Goal: Task Accomplishment & Management: Manage account settings

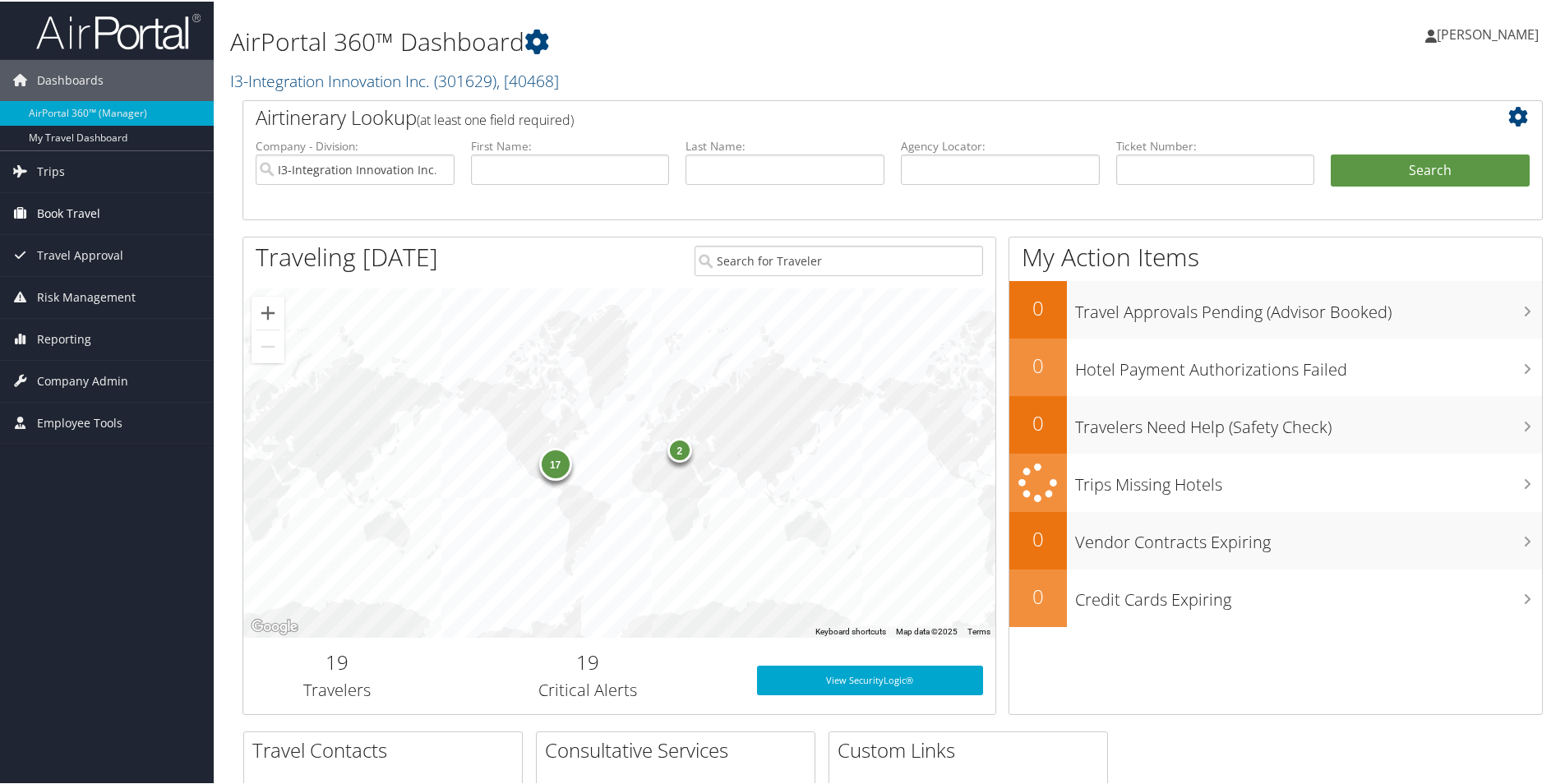
click at [70, 208] on span "Book Travel" at bounding box center [68, 212] width 63 height 41
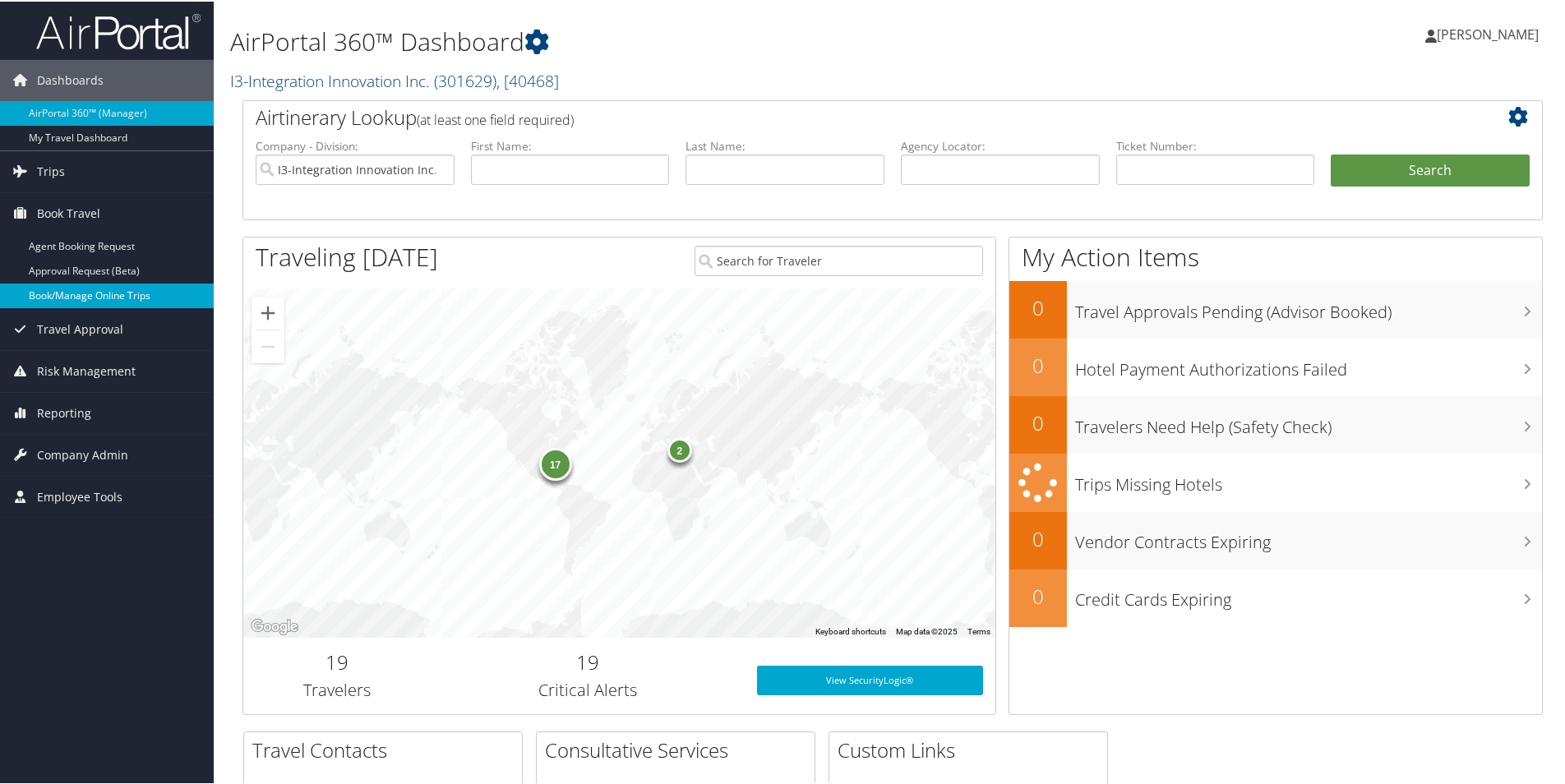
click at [69, 295] on link "Book/Manage Online Trips" at bounding box center [107, 295] width 214 height 25
click at [72, 455] on span "Company Admin" at bounding box center [82, 453] width 91 height 41
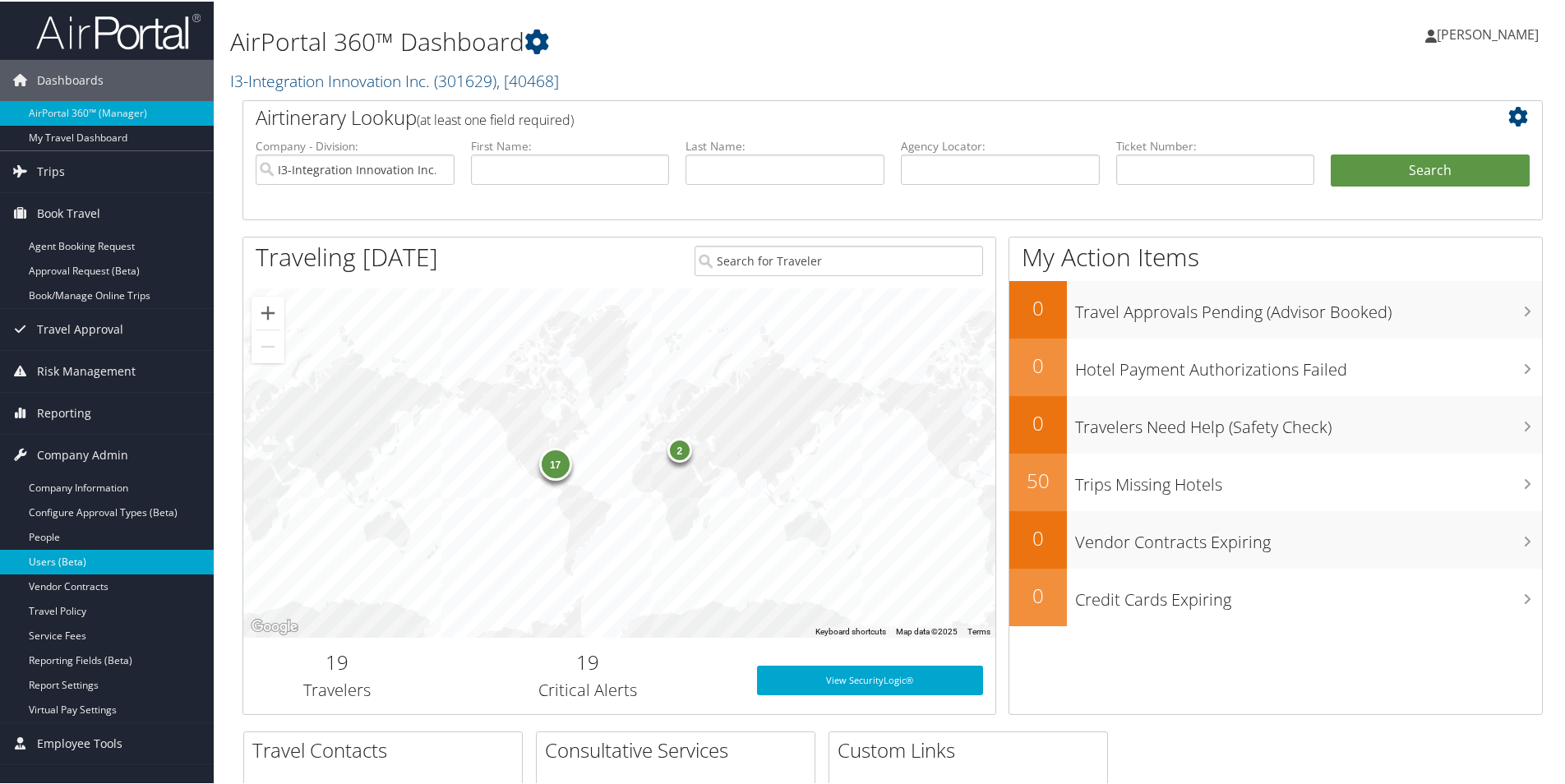
click at [72, 559] on link "Users (Beta)" at bounding box center [107, 560] width 214 height 25
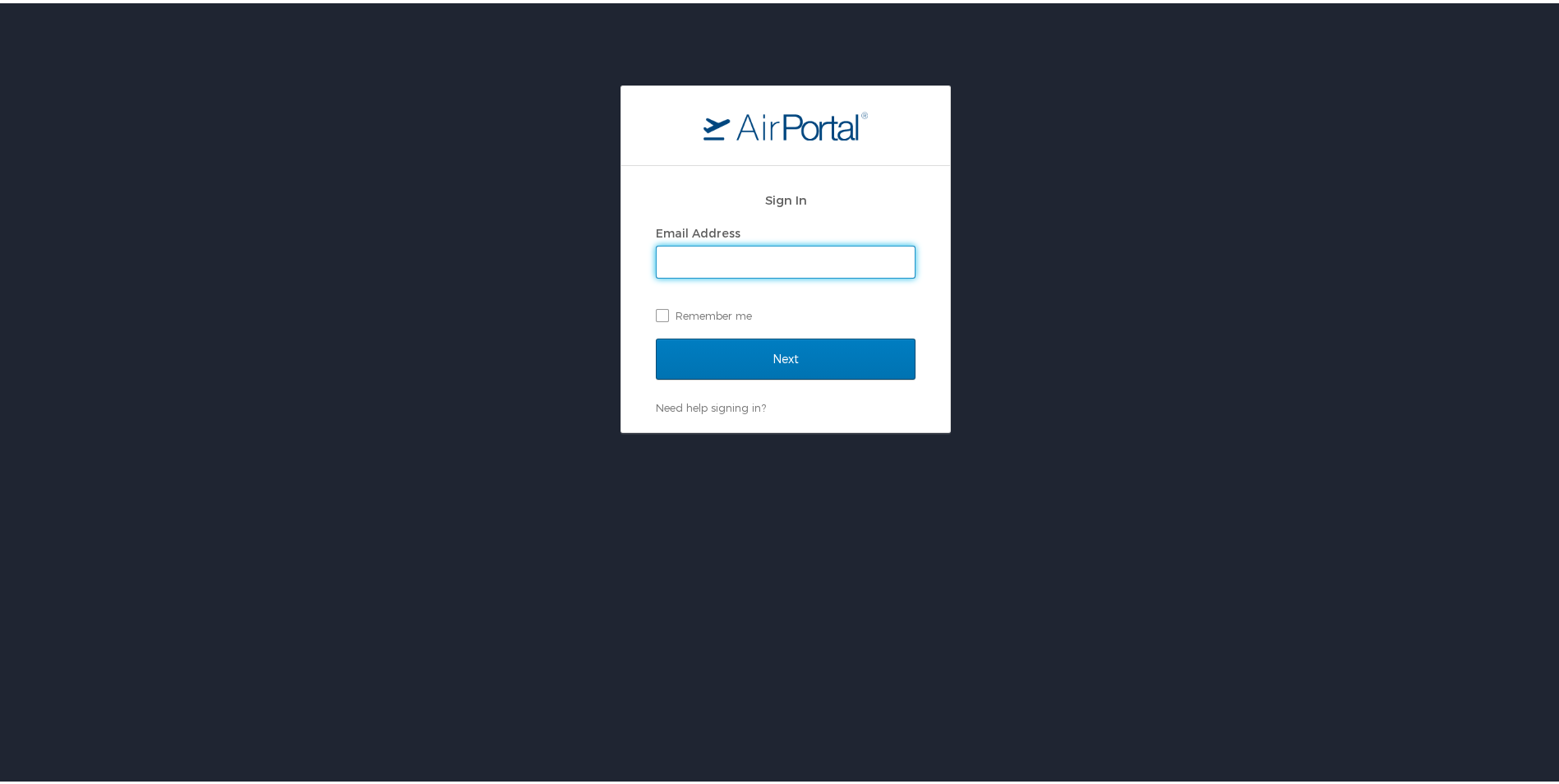
type input "[PERSON_NAME][EMAIL_ADDRESS][PERSON_NAME][DOMAIN_NAME]"
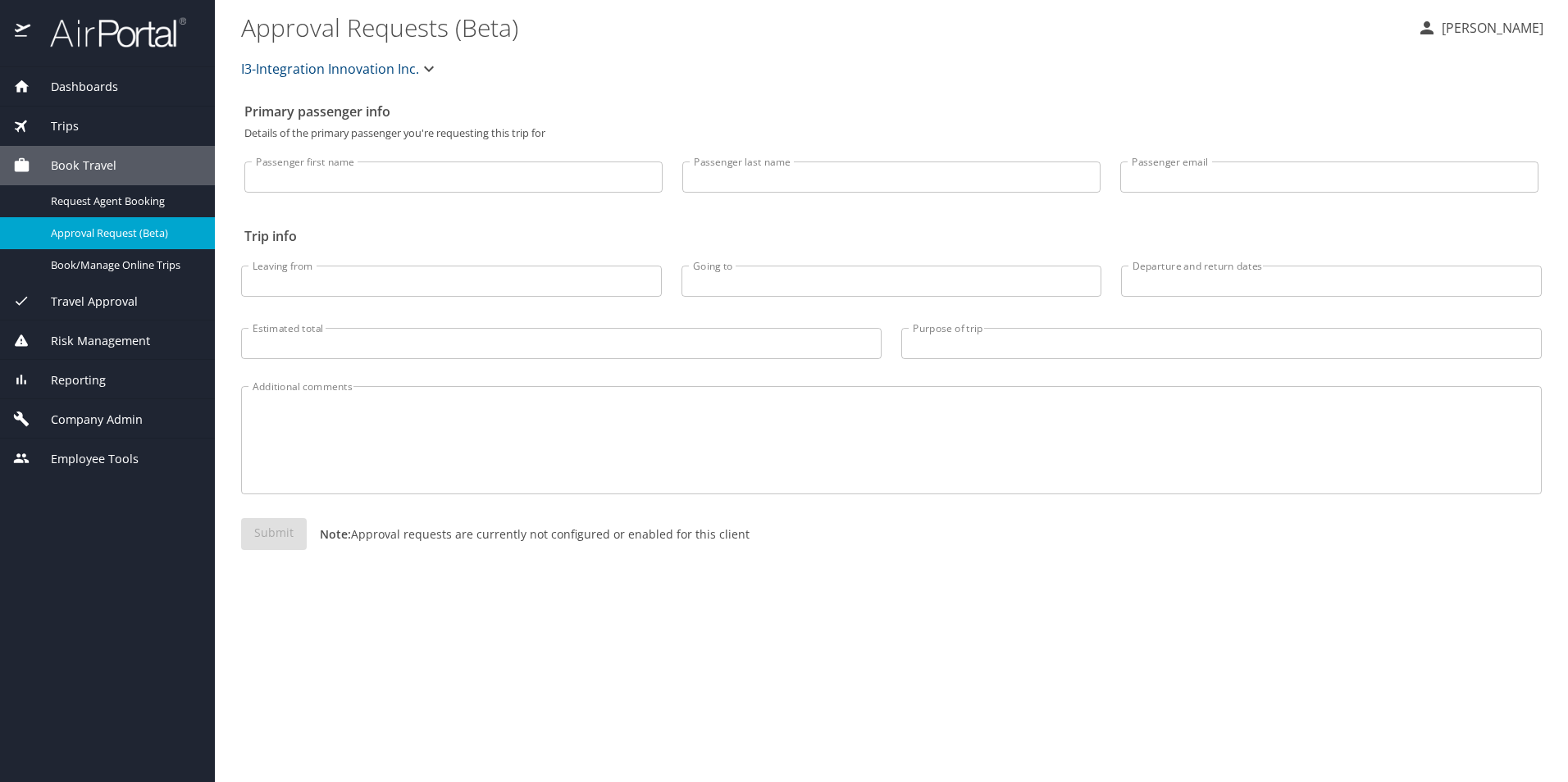
click at [122, 419] on span "Company Admin" at bounding box center [86, 419] width 112 height 18
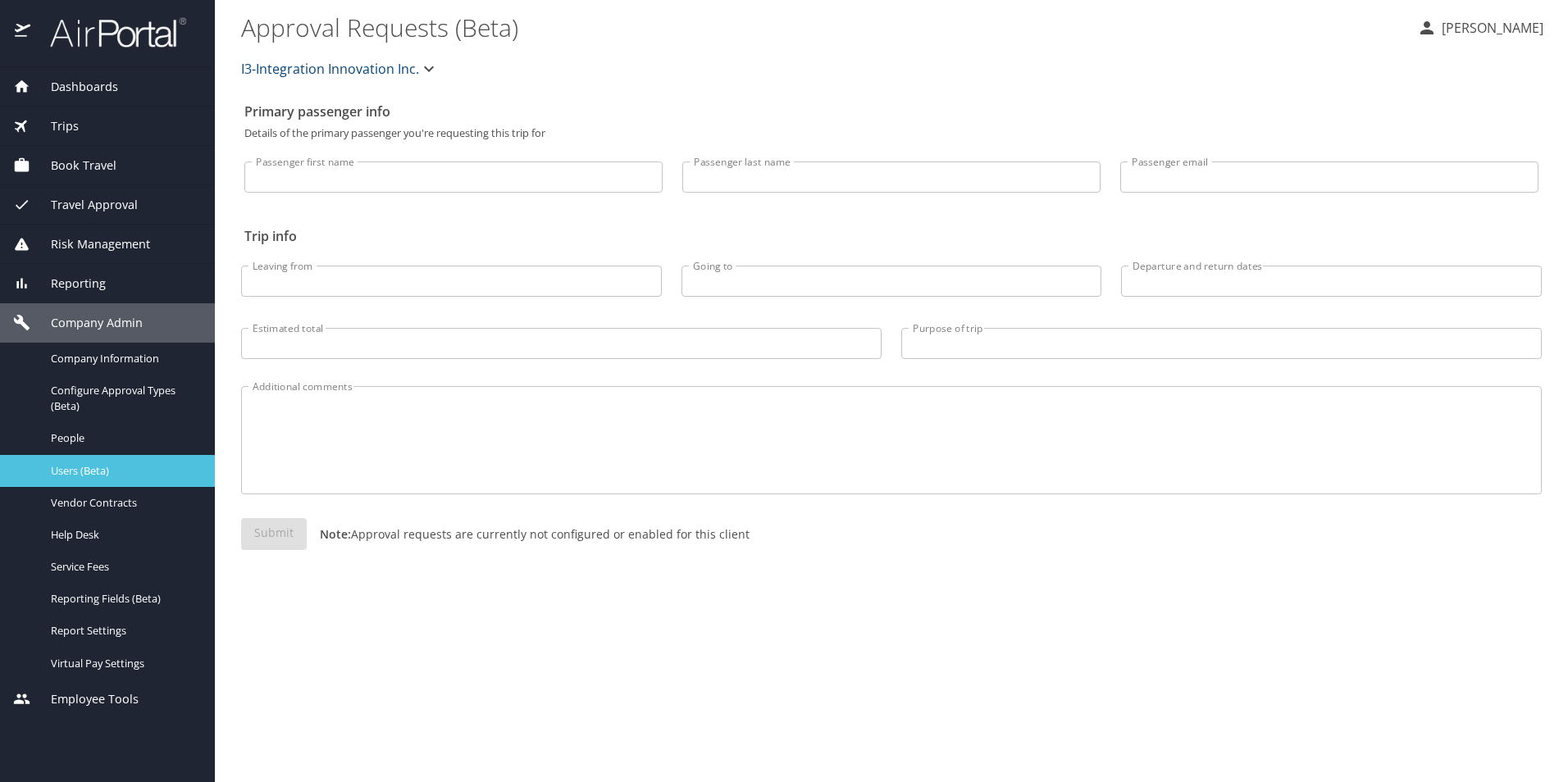
click at [111, 473] on span "Users (Beta)" at bounding box center [123, 470] width 144 height 16
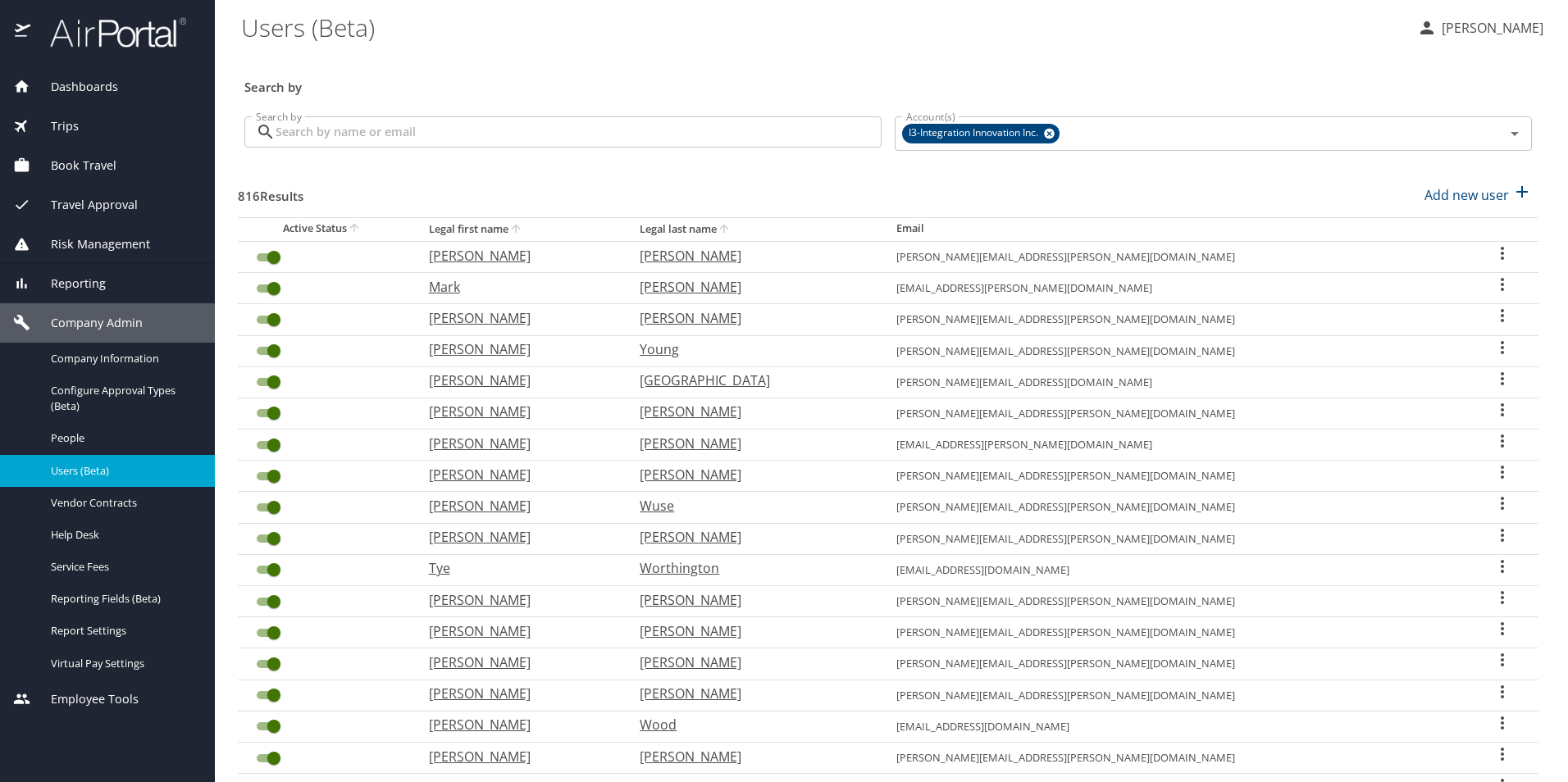
click at [343, 135] on input "Search by" at bounding box center [579, 132] width 606 height 31
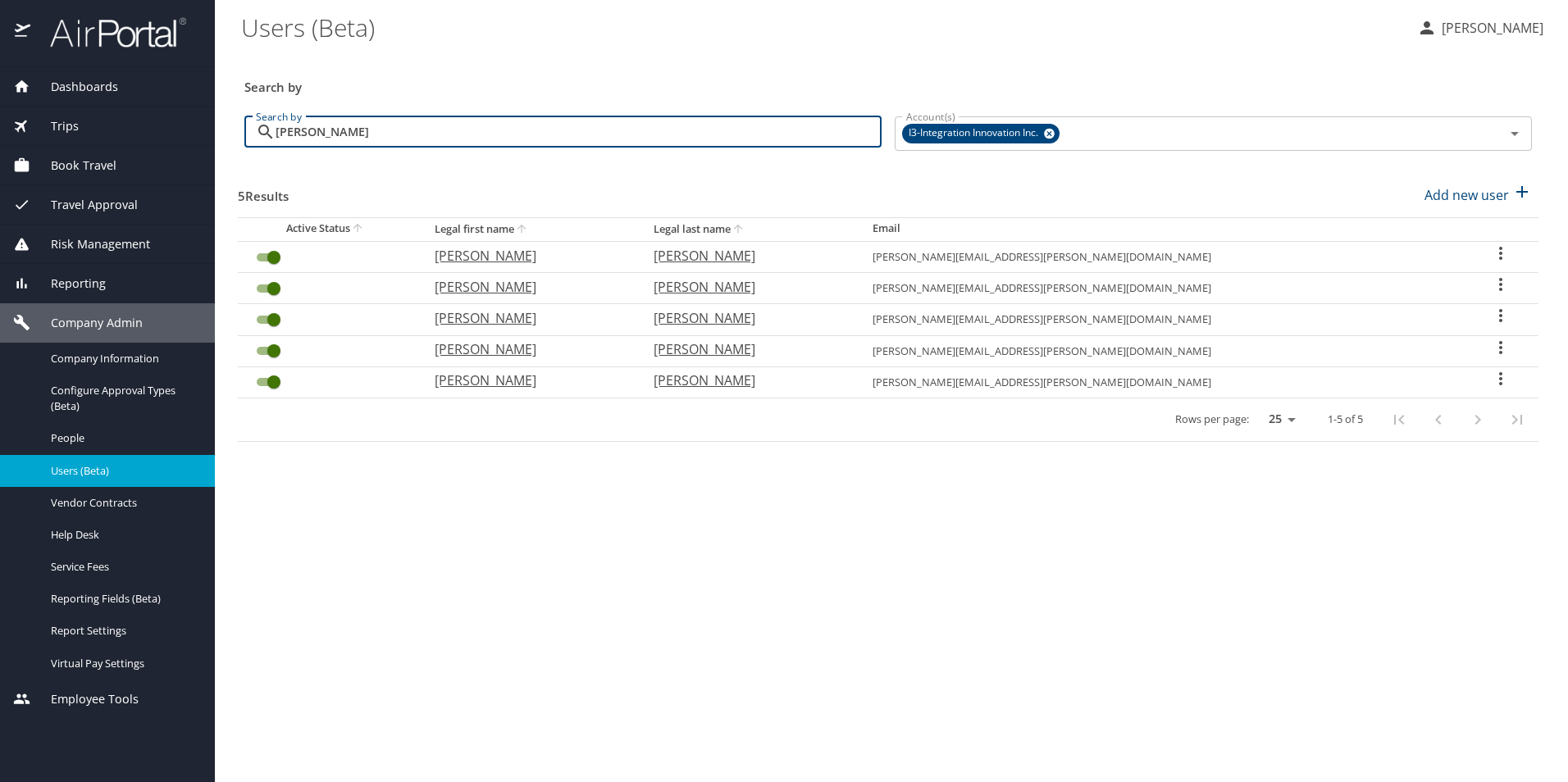
type input "martin"
click at [1499, 316] on icon "User Search Table" at bounding box center [1501, 316] width 3 height 13
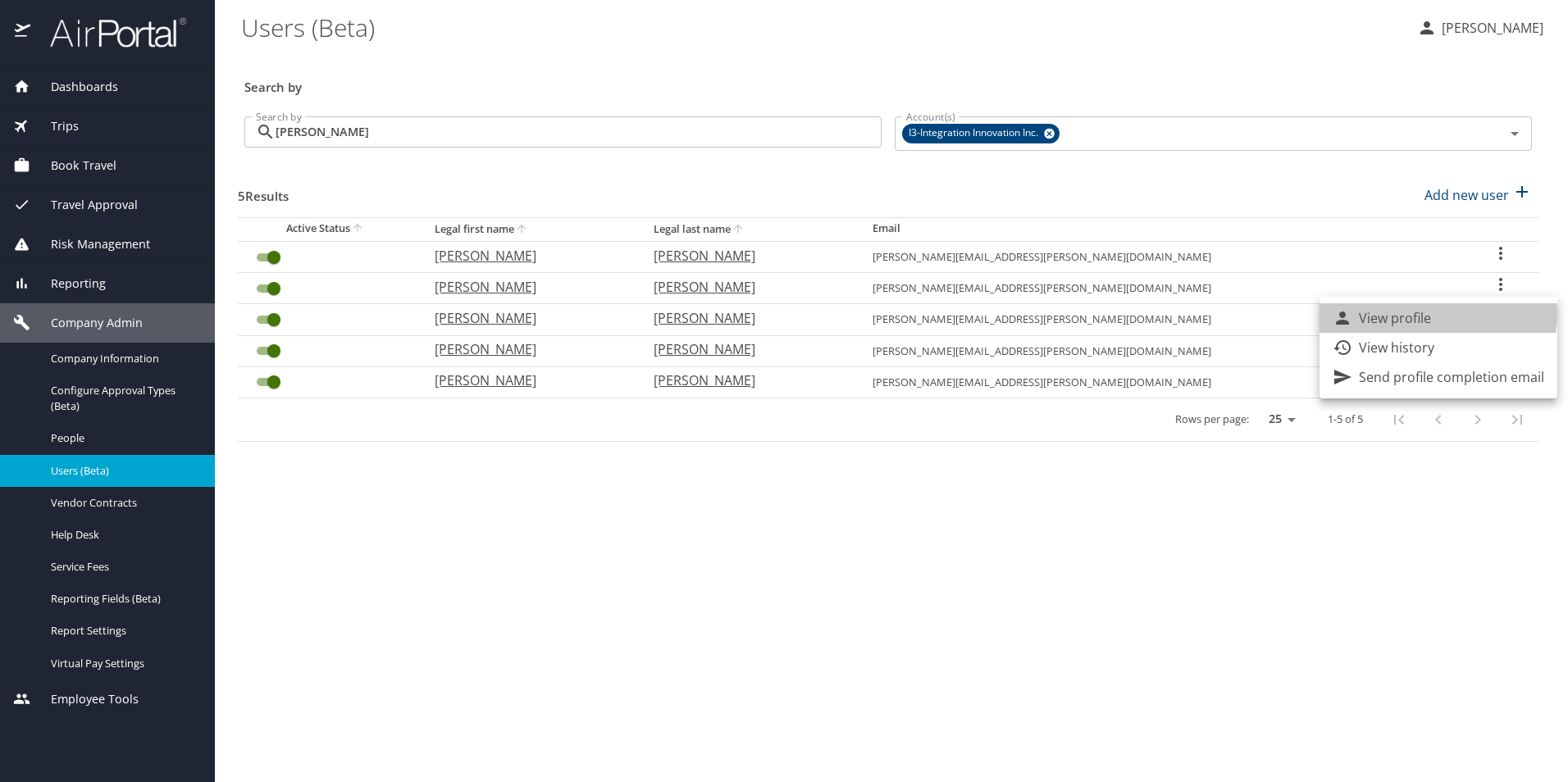
click at [1408, 313] on p "View profile" at bounding box center [1395, 318] width 72 height 20
select select "US"
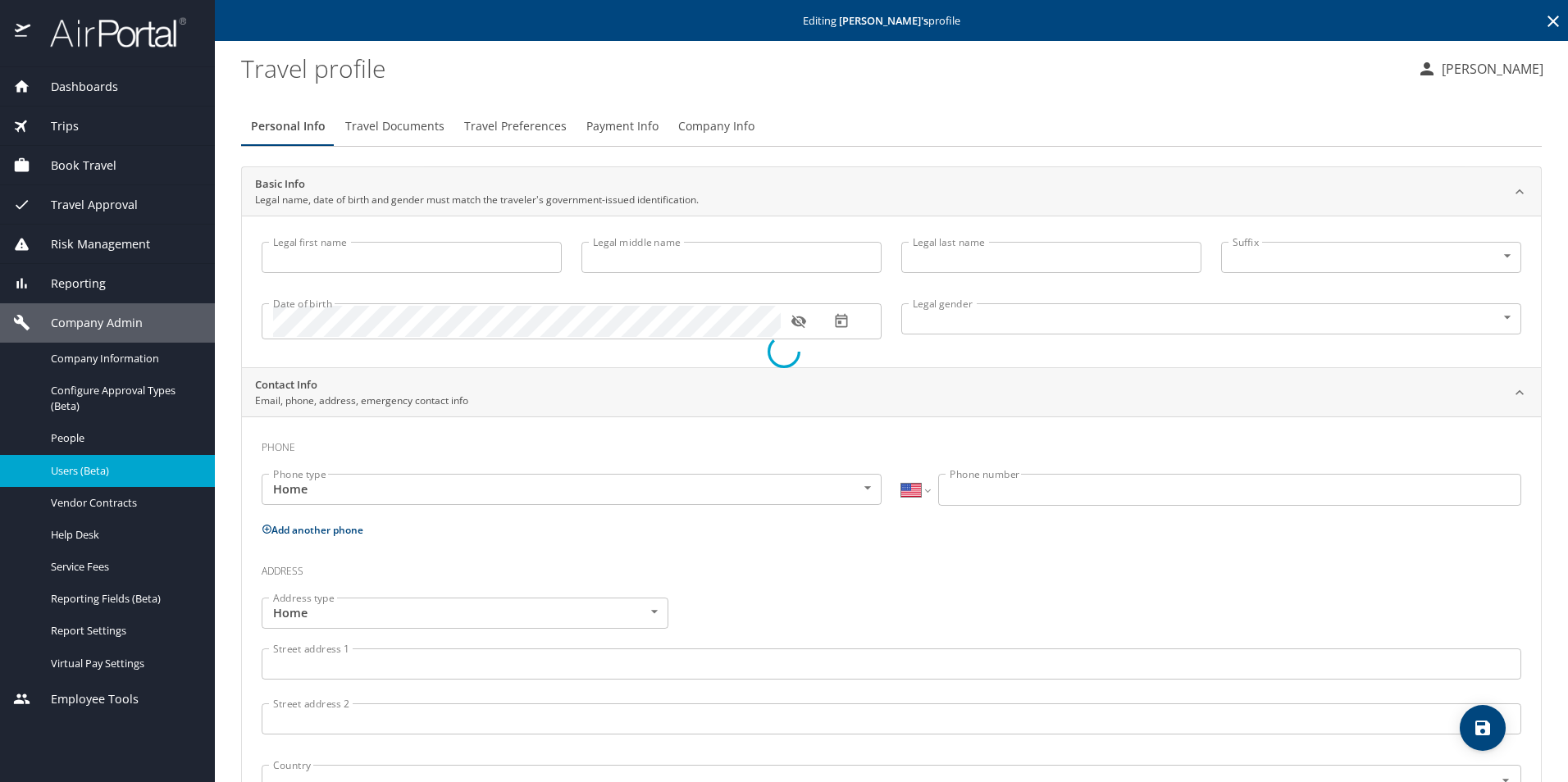
type input "Maxwell"
type input "Martin"
type input "Male"
type input "Jessica"
type input "Martin"
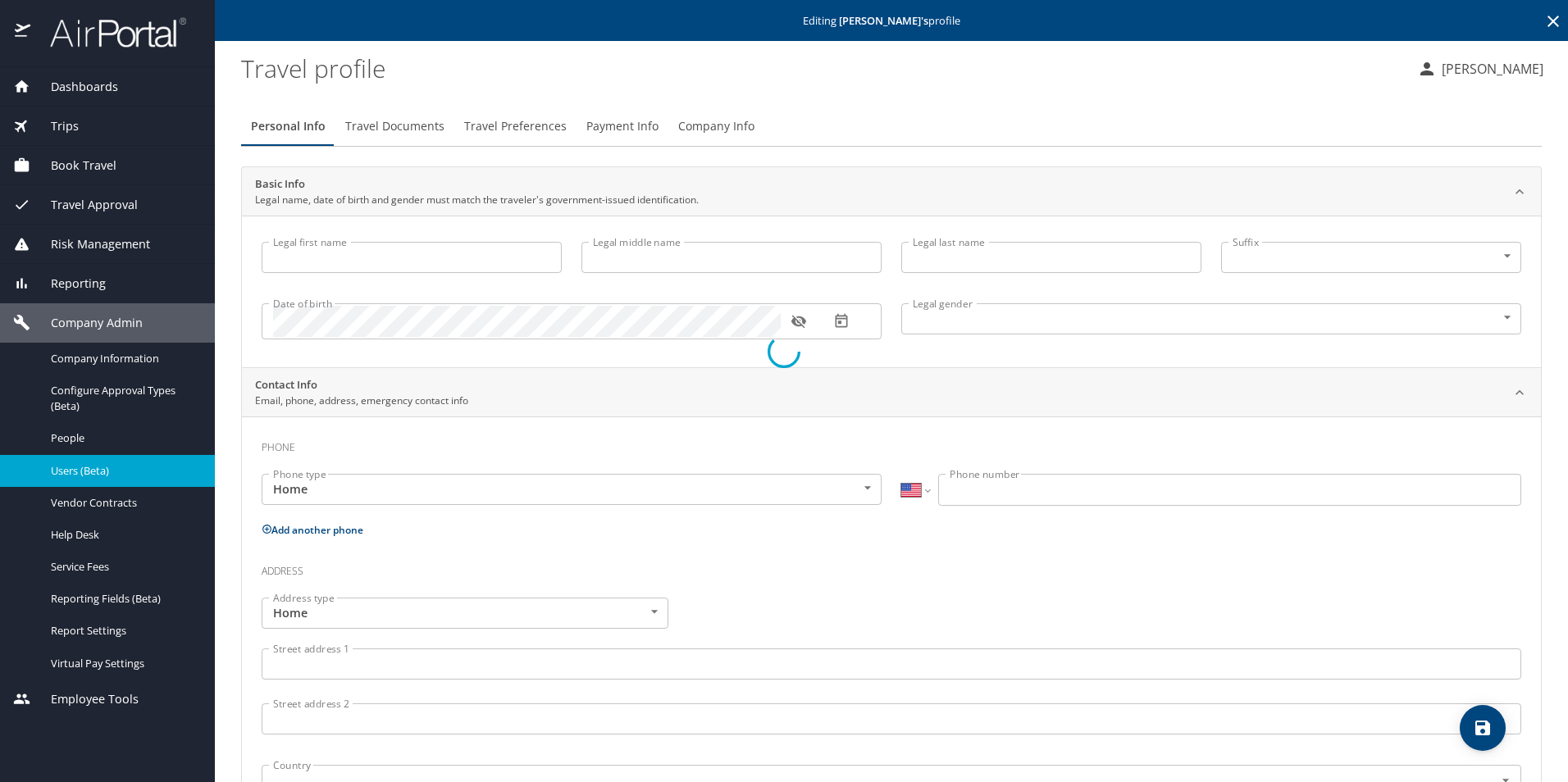
type input "(205) 239-7510"
type input "jessicah.94.jh@gmail.com"
select select "US"
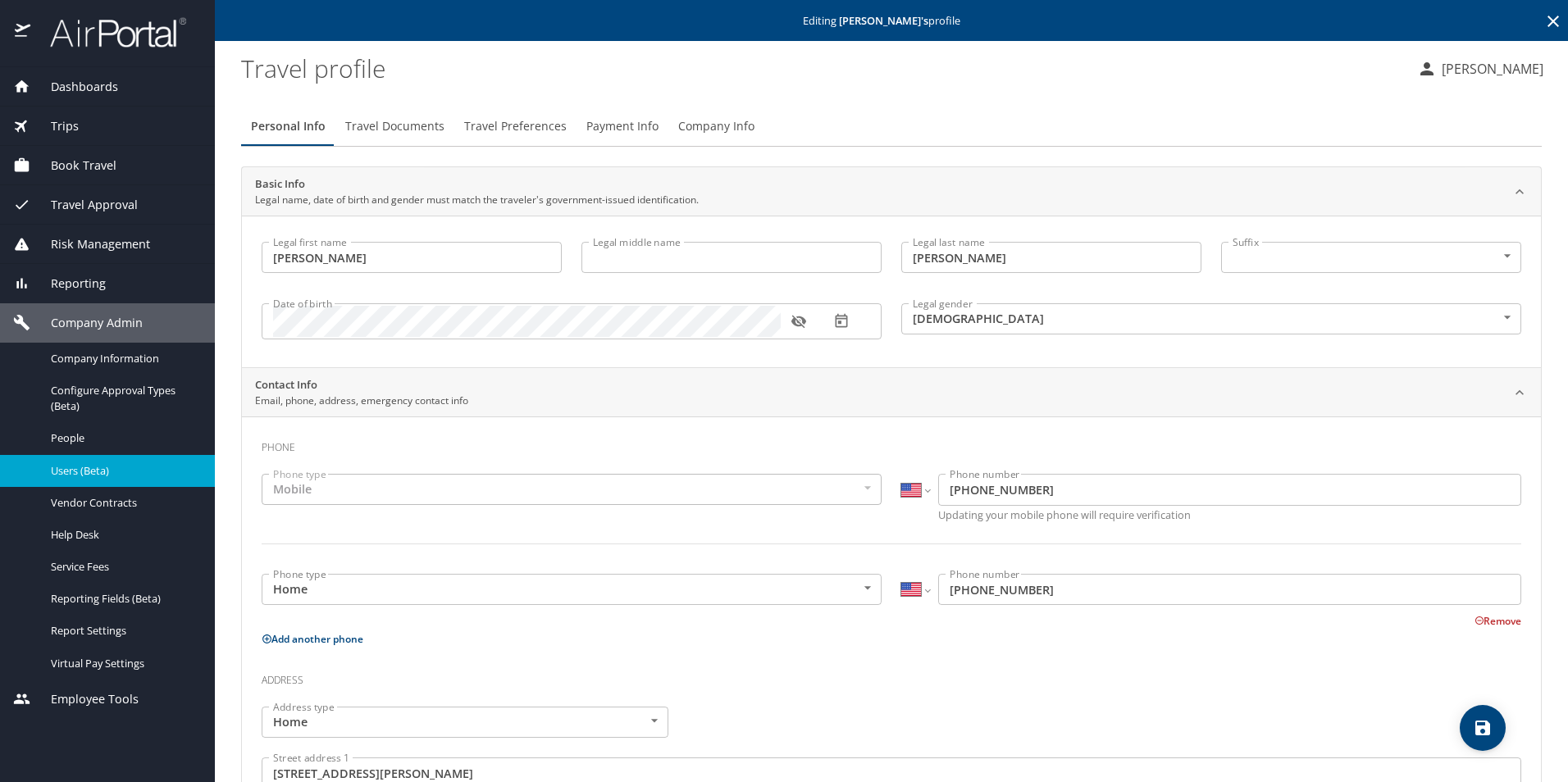
click at [795, 325] on icon "button" at bounding box center [798, 322] width 15 height 13
click at [72, 326] on span "Company Admin" at bounding box center [86, 323] width 112 height 18
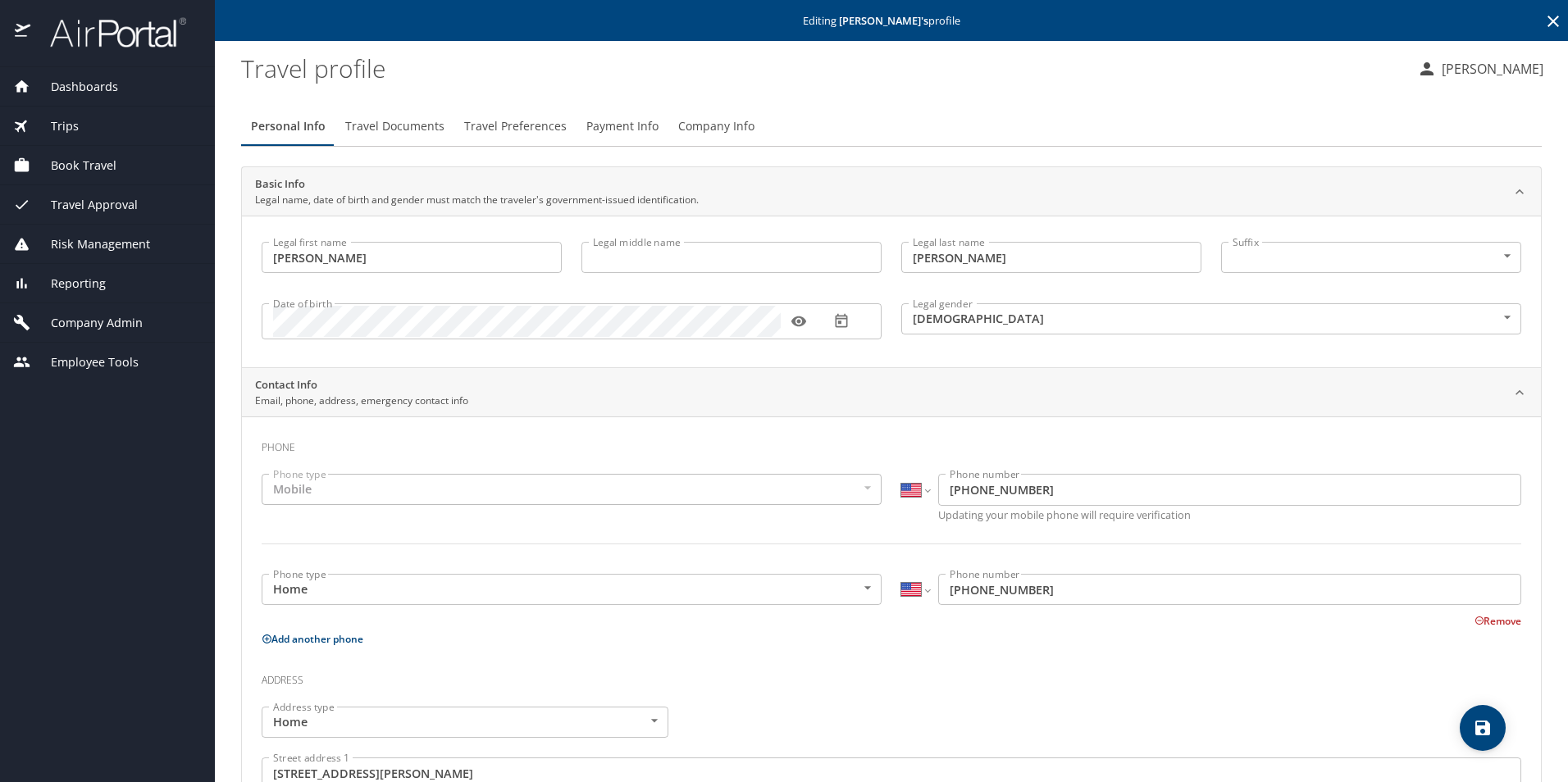
click at [85, 80] on span "Dashboards" at bounding box center [74, 87] width 88 height 18
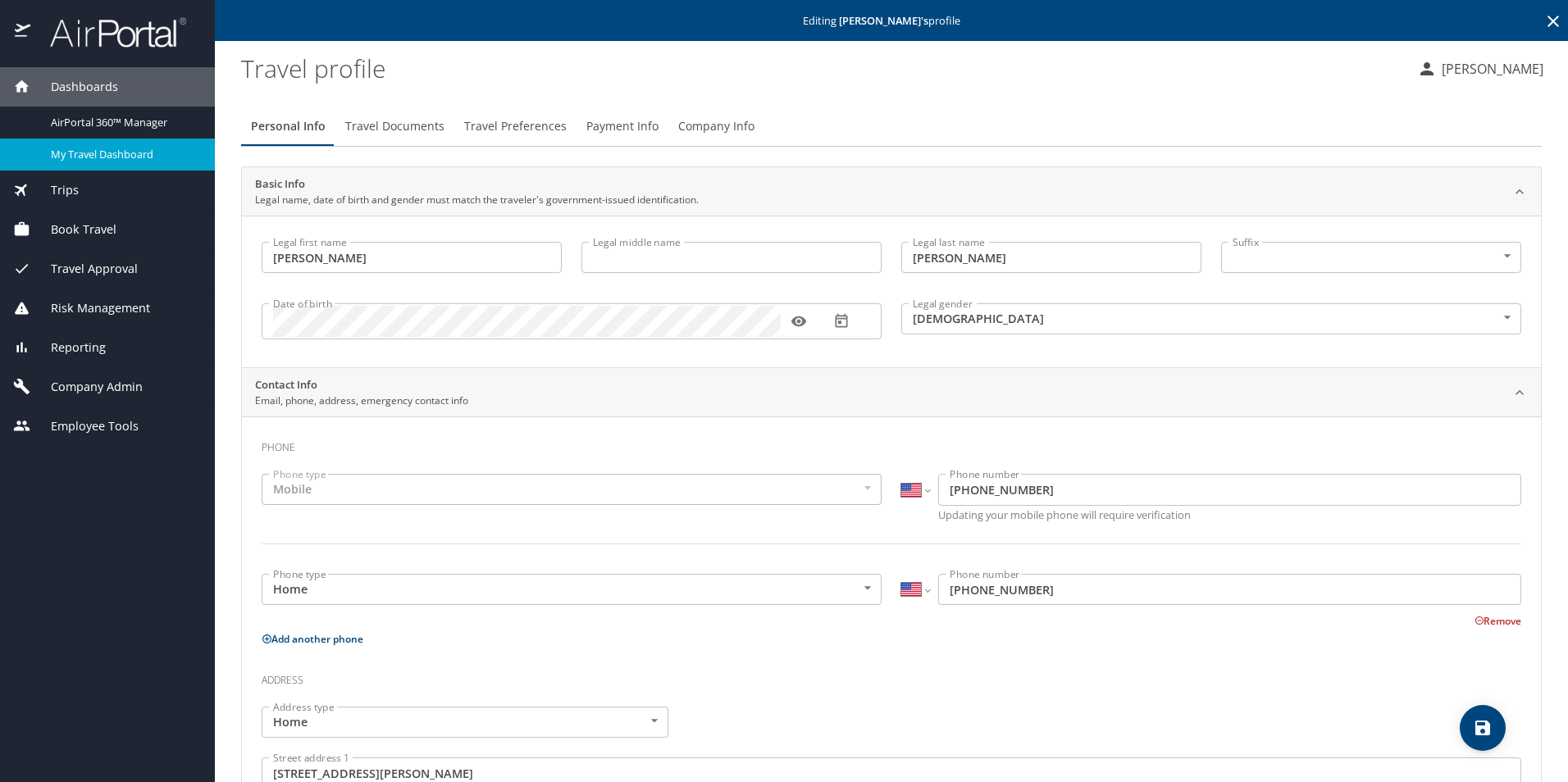
click at [94, 153] on span "My Travel Dashboard" at bounding box center [123, 154] width 144 height 16
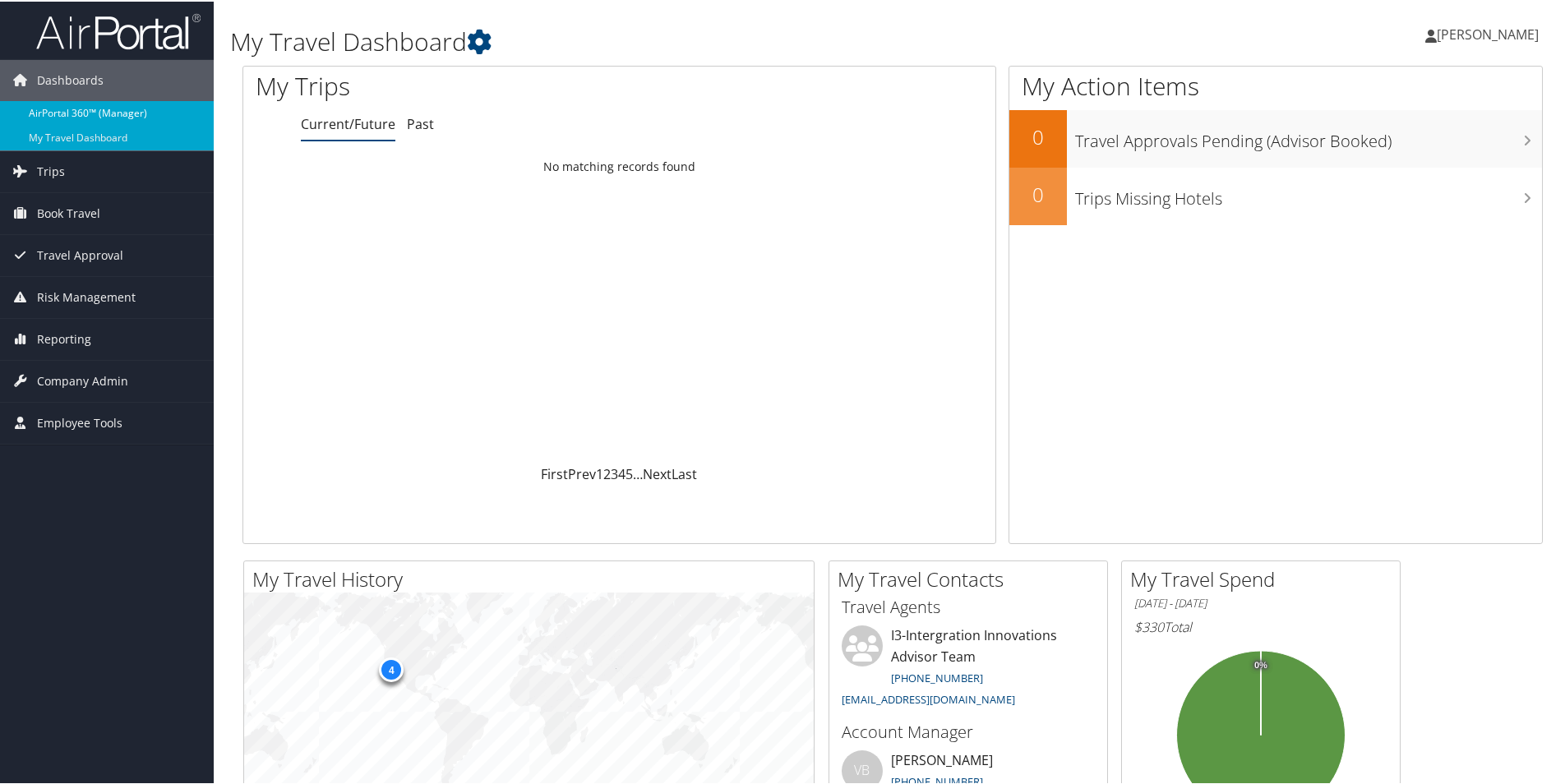
click at [80, 107] on link "AirPortal 360™ (Manager)" at bounding box center [107, 112] width 214 height 25
